Goal: Register for event/course

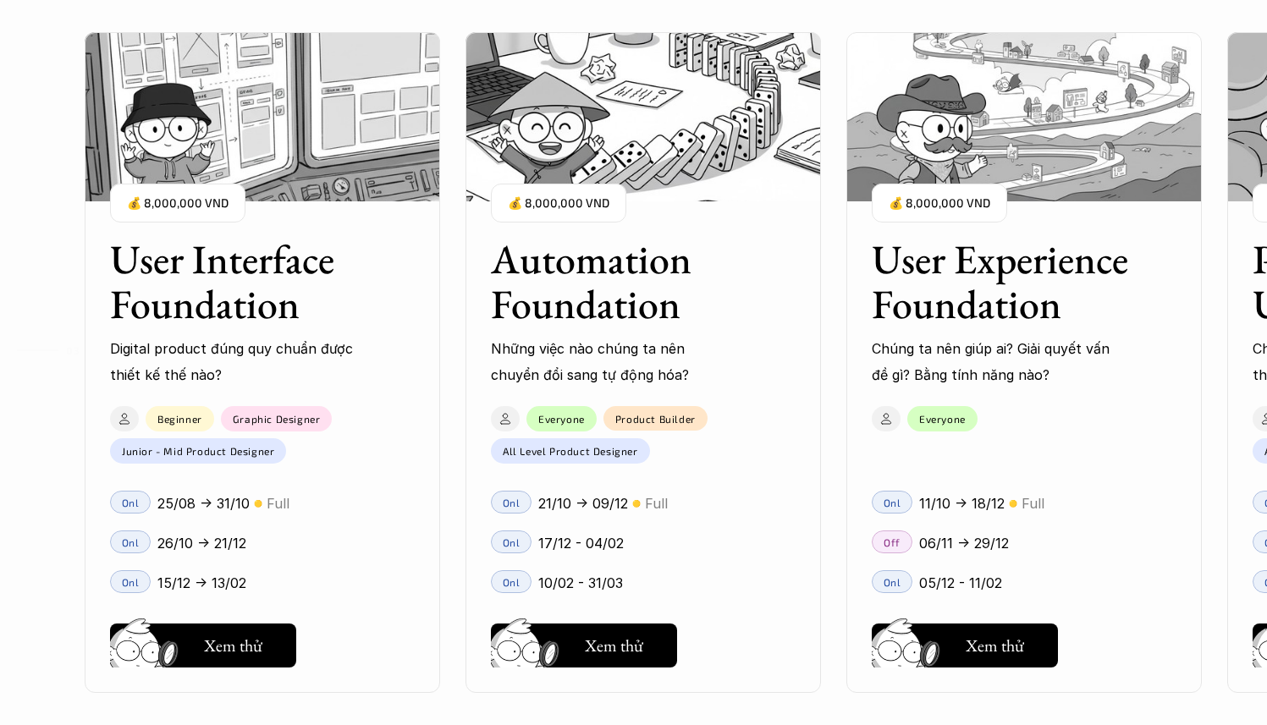
scroll to position [1724, 0]
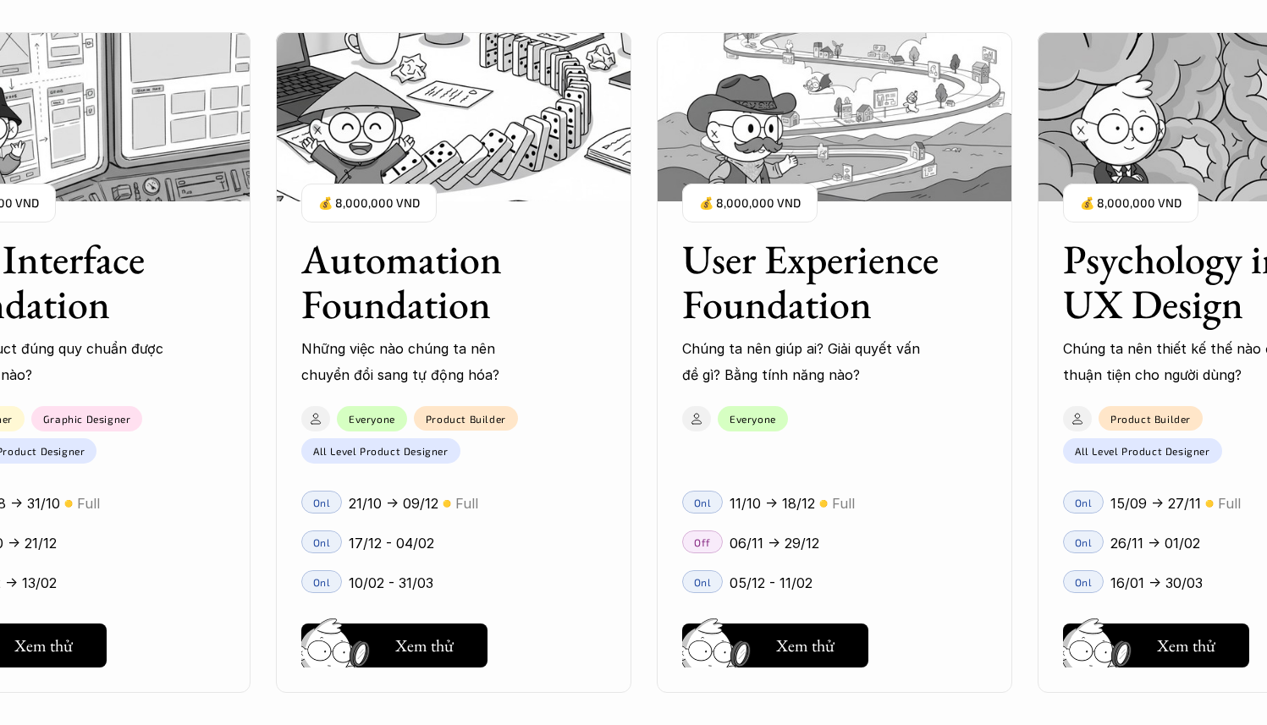
click at [742, 542] on p "06/11 -> 29/12" at bounding box center [774, 543] width 90 height 25
click at [772, 652] on button "Hay thôi Xem thử" at bounding box center [775, 646] width 186 height 44
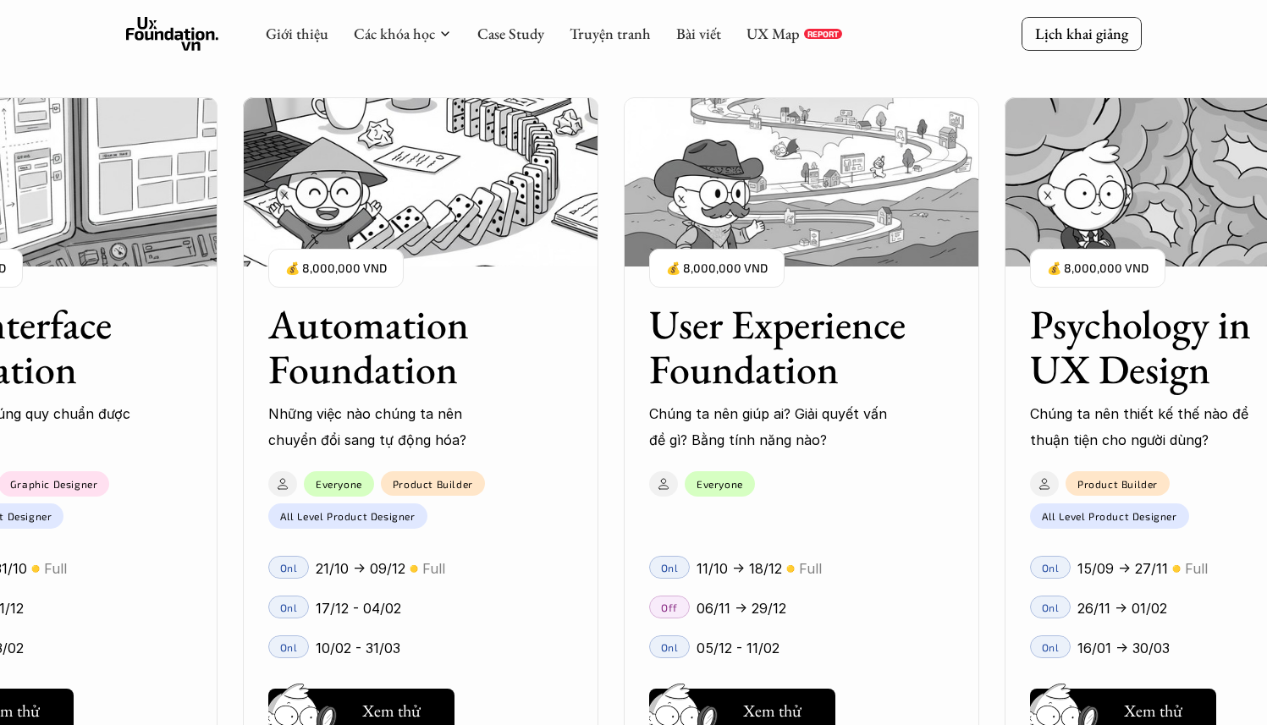
scroll to position [1462, 0]
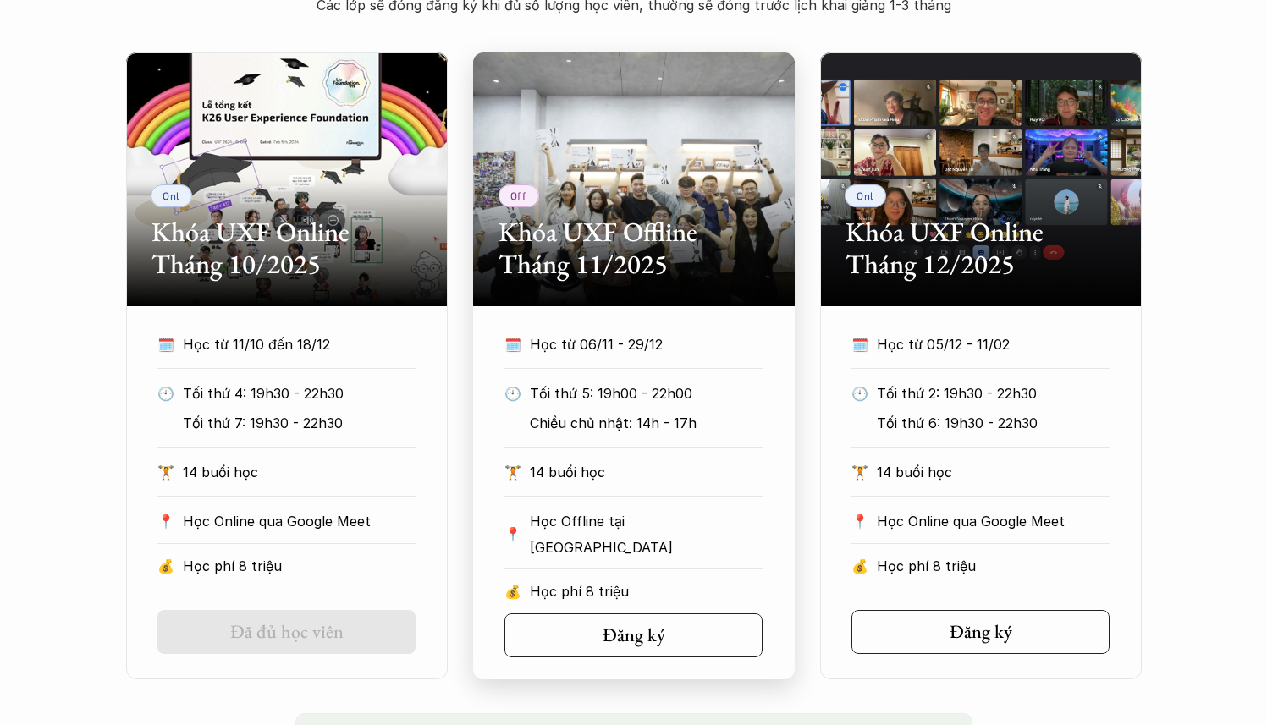
scroll to position [814, 0]
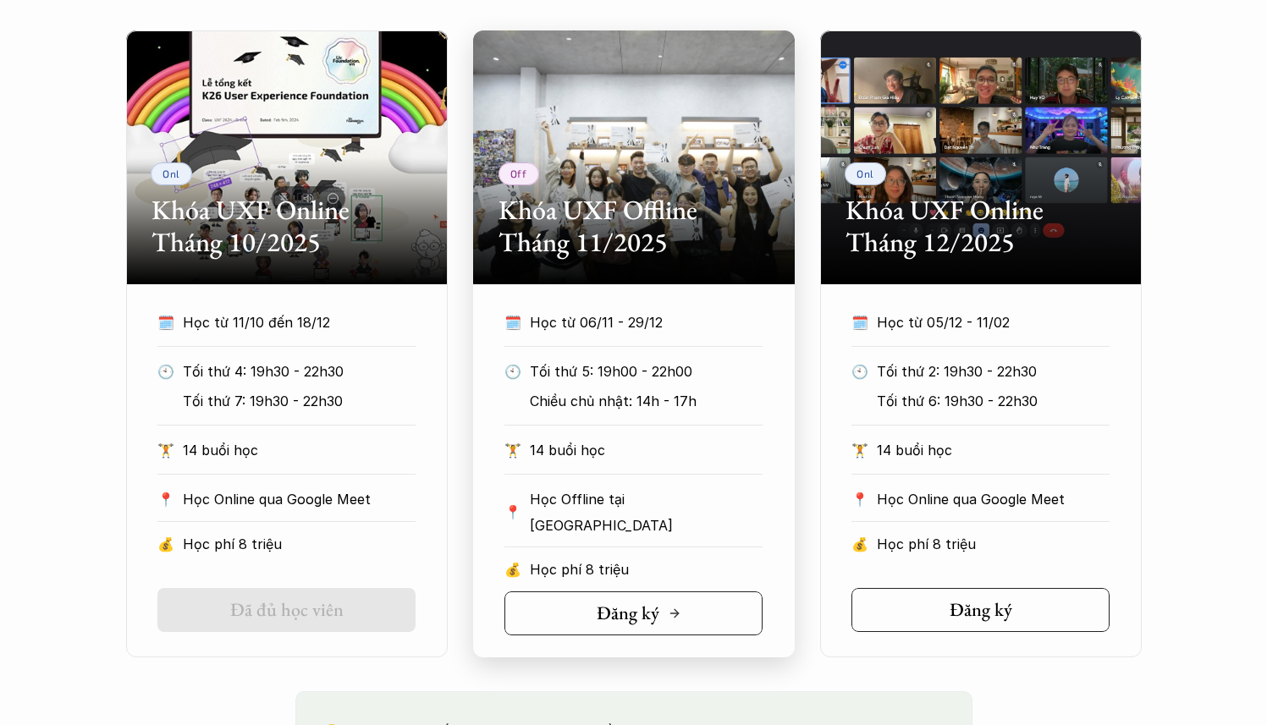
click at [616, 603] on h5 "Đăng ký" at bounding box center [628, 614] width 63 height 22
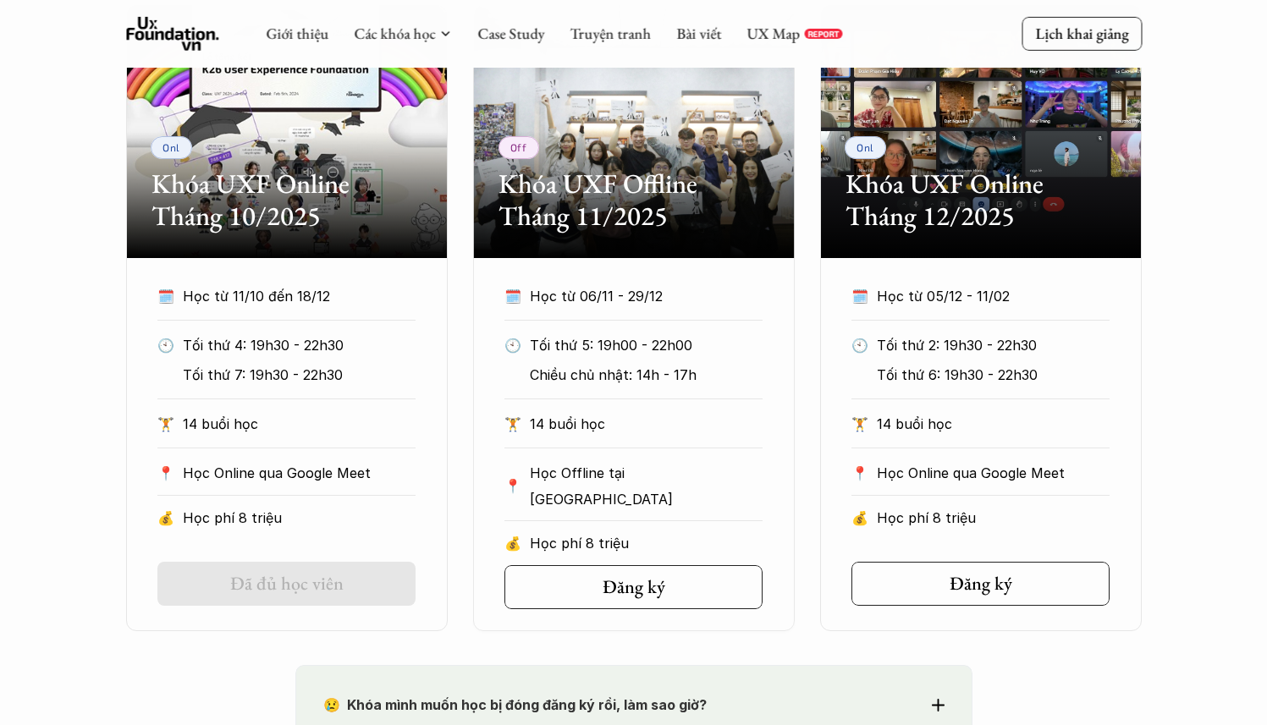
scroll to position [782, 0]
